Goal: Task Accomplishment & Management: Manage account settings

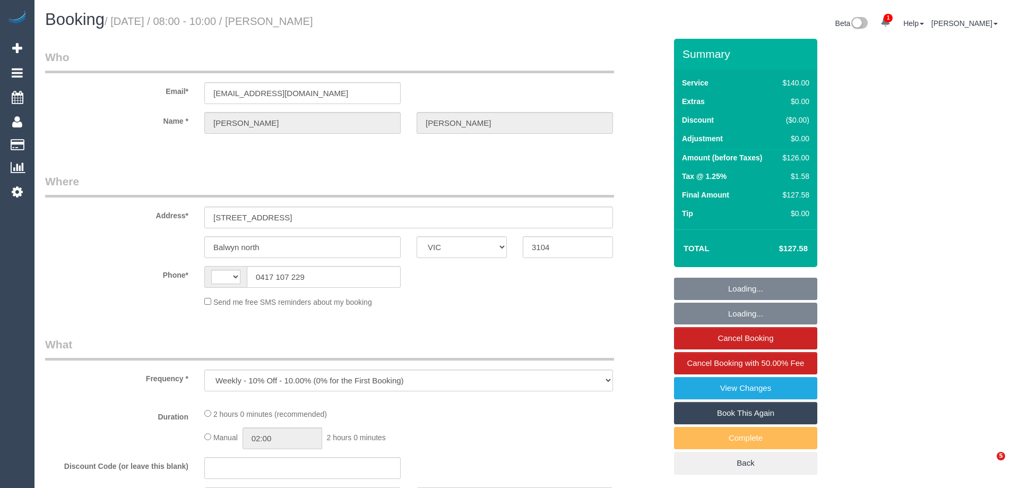
select select "VIC"
select select "string:AU"
select select "string:stripe-pm_1R34VN2GScqysDRVoISr927C"
select select "number:27"
select select "number:14"
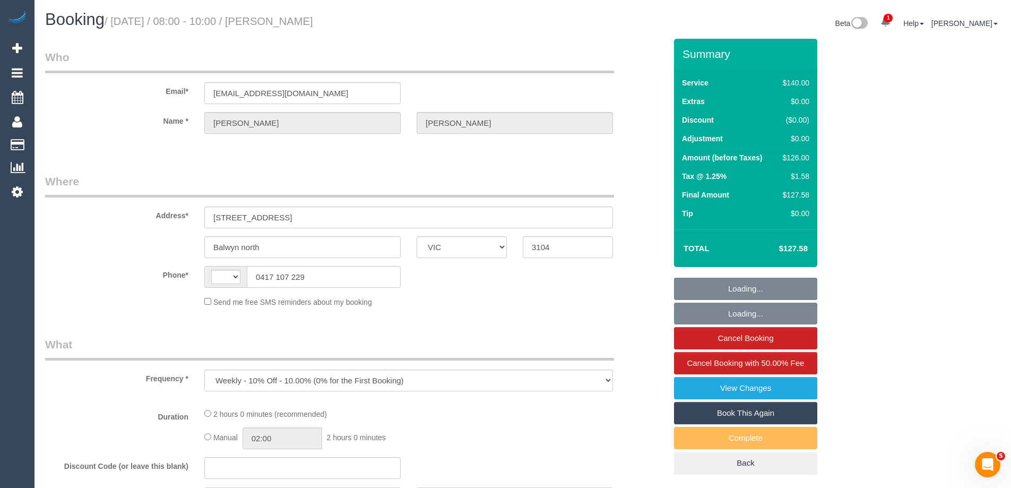
select select "number:18"
select select "number:36"
select select "number:34"
select select "number:11"
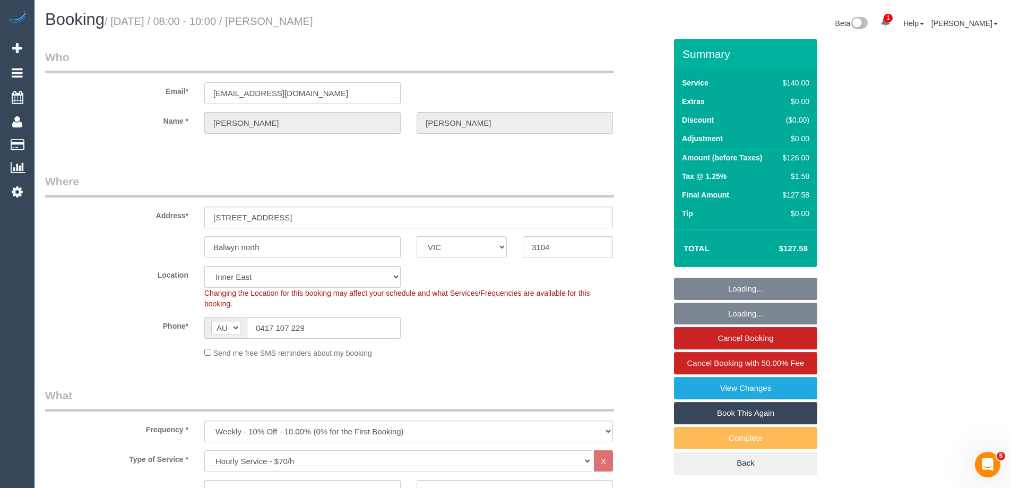
select select "object:1600"
select select "VIC"
select select "object:1600"
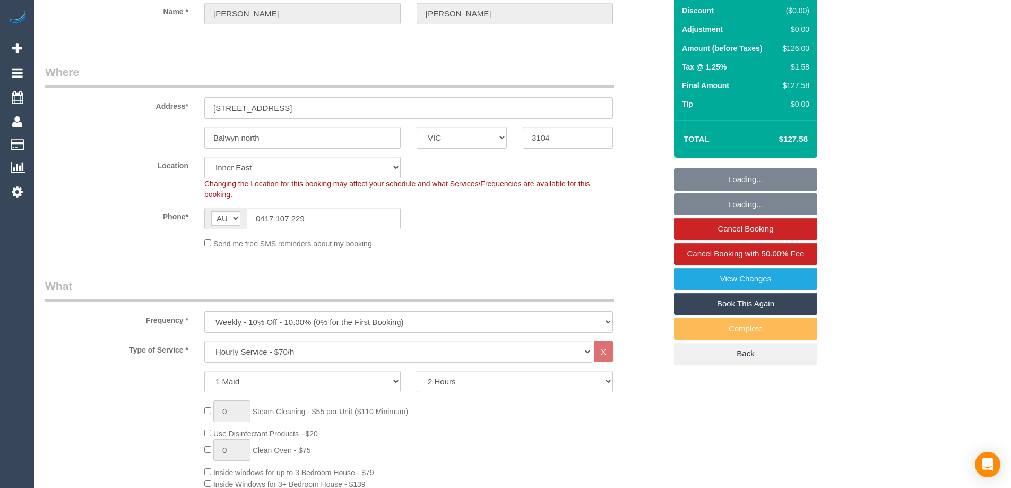
select select "number:27"
select select "number:14"
select select "number:18"
select select "number:36"
select select "number:34"
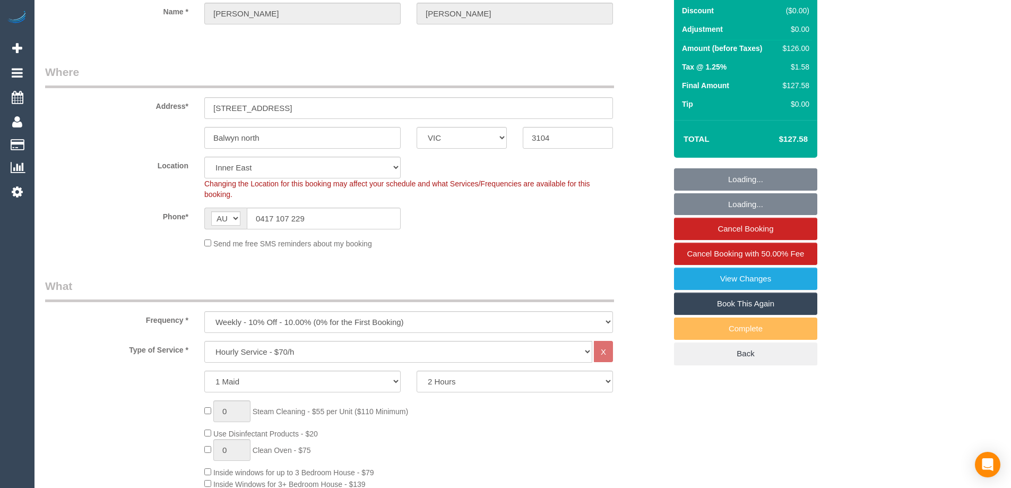
select select "number:11"
